Goal: Information Seeking & Learning: Learn about a topic

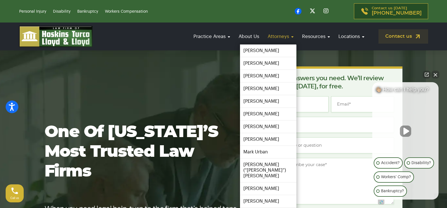
click at [274, 34] on link "Attorneys" at bounding box center [281, 36] width 32 height 16
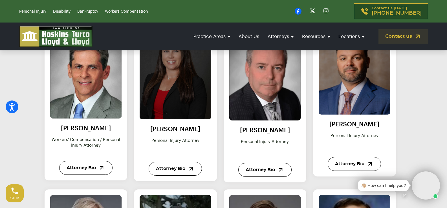
scroll to position [451, 0]
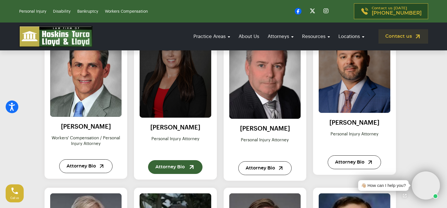
click at [175, 172] on link "Attorney Bio" at bounding box center [175, 167] width 54 height 14
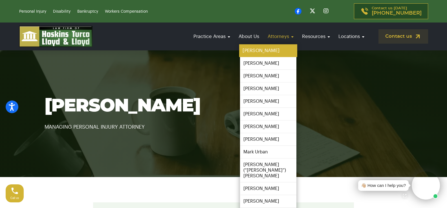
click at [264, 47] on link "[PERSON_NAME]" at bounding box center [268, 51] width 58 height 13
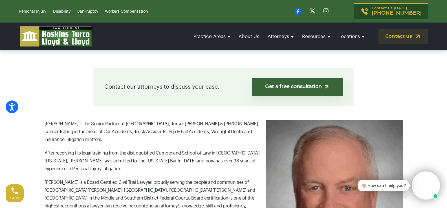
scroll to position [141, 0]
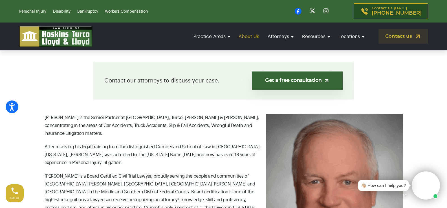
click at [245, 38] on link "About Us" at bounding box center [249, 36] width 26 height 16
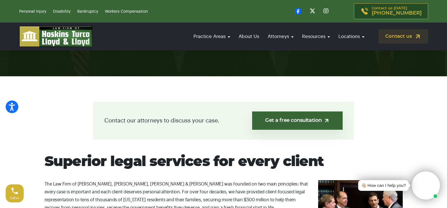
scroll to position [113, 0]
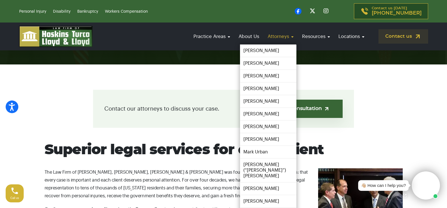
click at [285, 35] on link "Attorneys" at bounding box center [281, 36] width 32 height 16
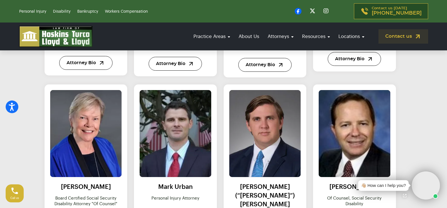
scroll to position [550, 0]
